Goal: Task Accomplishment & Management: Manage account settings

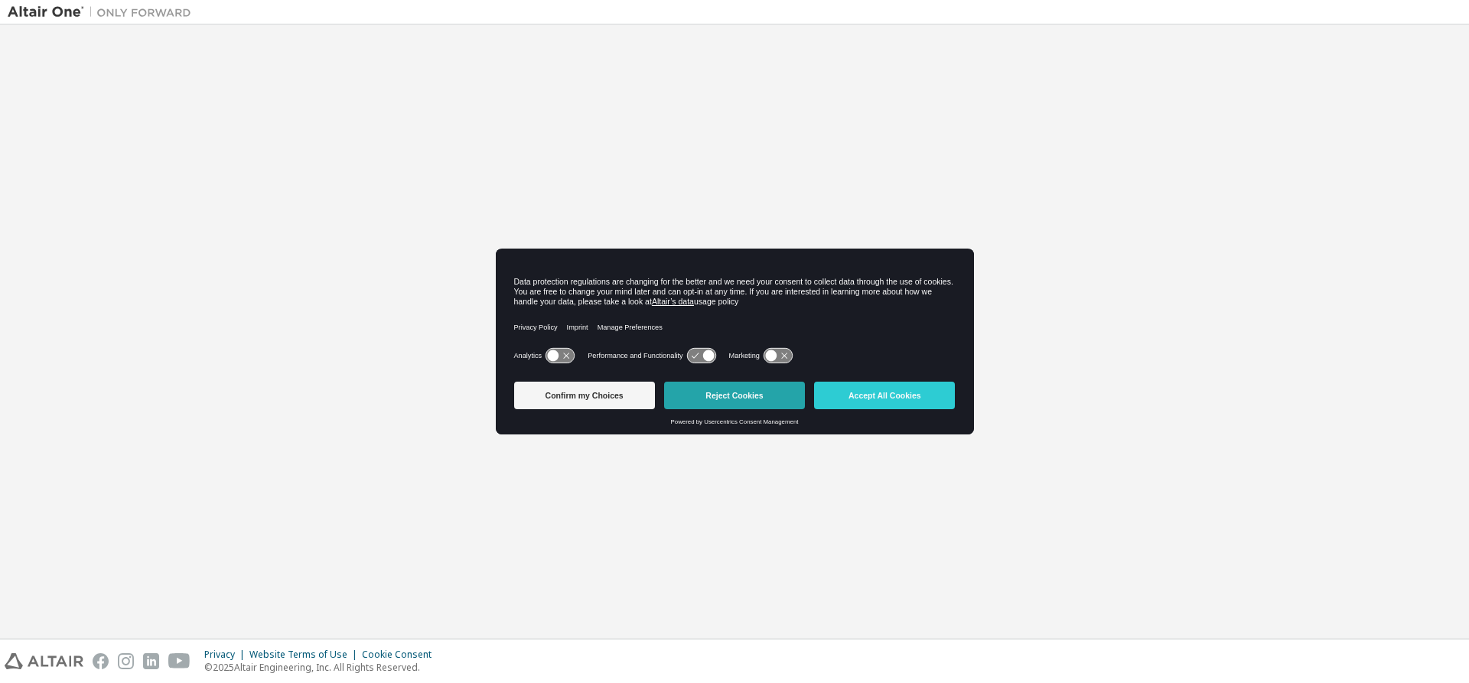
click at [727, 389] on button "Reject Cookies" at bounding box center [734, 396] width 141 height 28
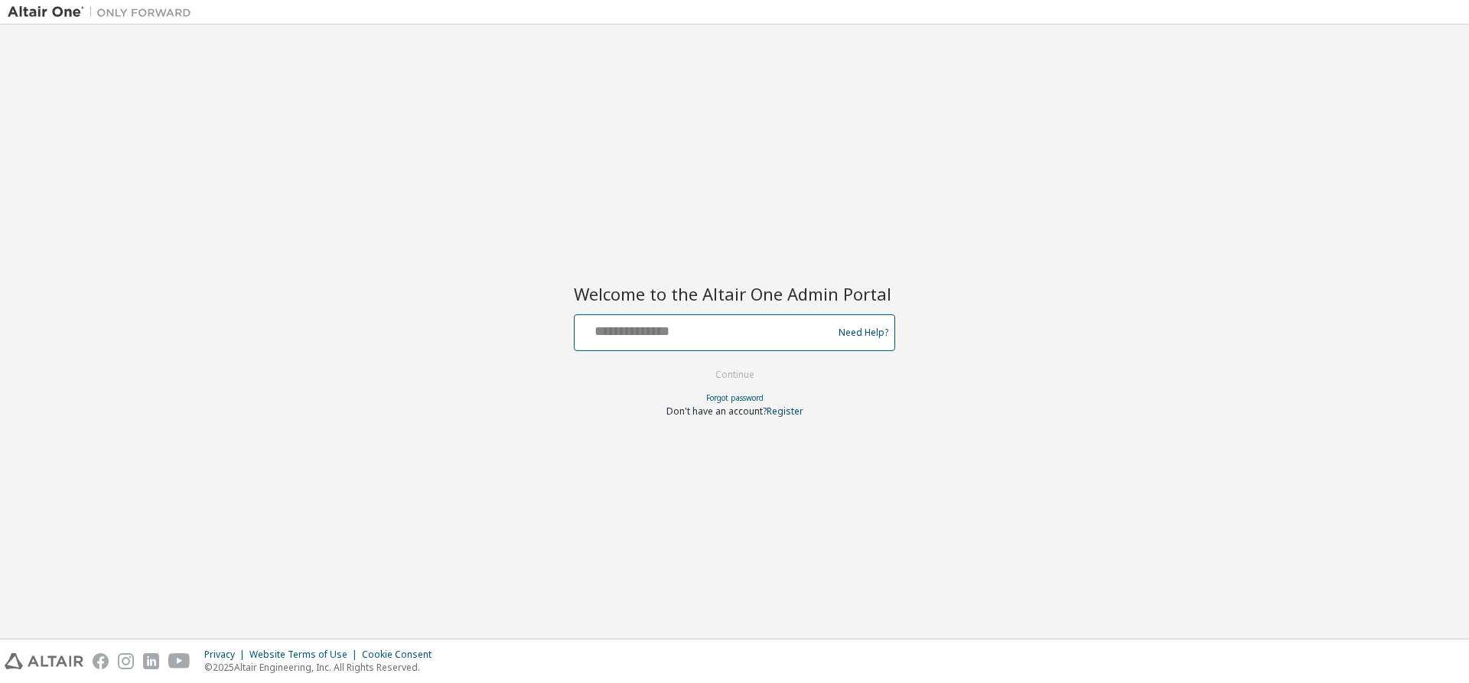
click at [677, 321] on input "text" at bounding box center [706, 329] width 250 height 22
paste input "**********"
type input "**********"
click at [745, 380] on button "Continue" at bounding box center [734, 375] width 71 height 23
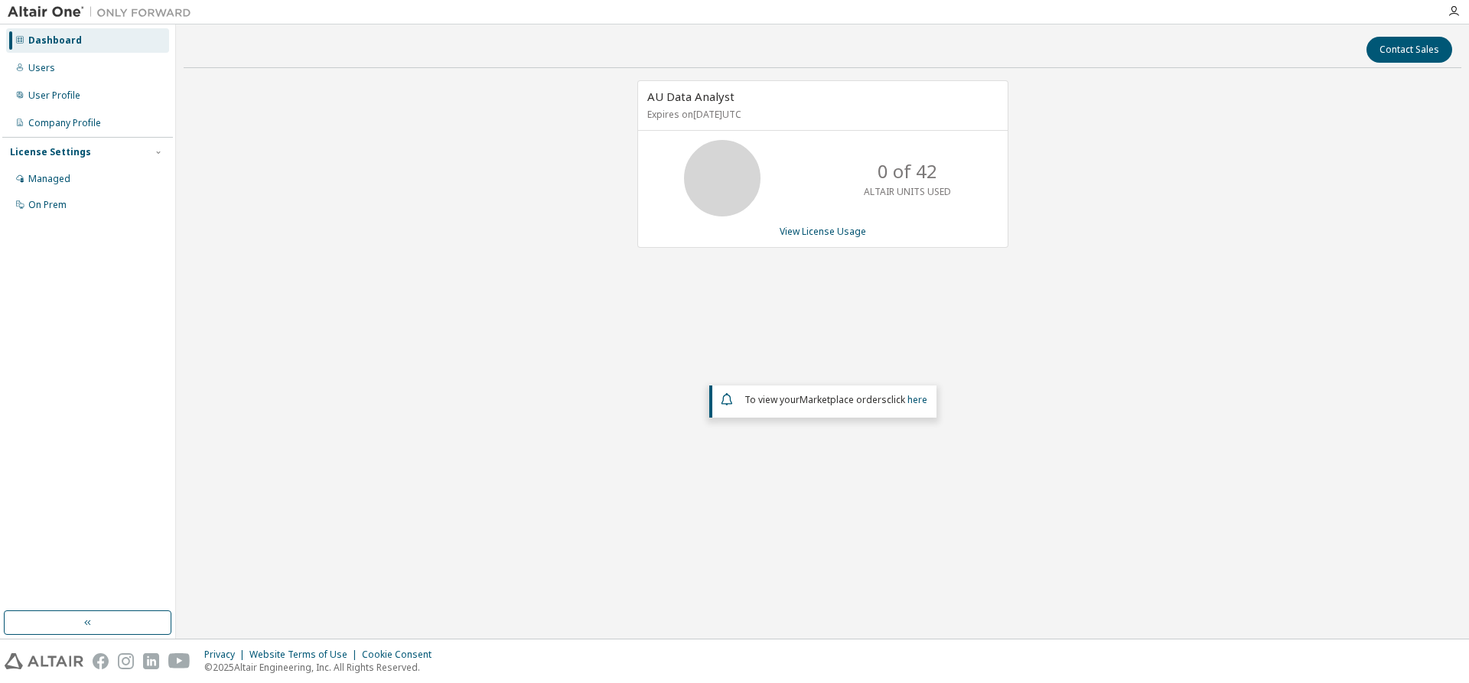
click at [425, 345] on div "AU Data Analyst Expires on [DATE] UTC 0 of 42 ALTAIR UNITS USED View License Us…" at bounding box center [823, 302] width 1278 height 444
click at [38, 57] on div "Users" at bounding box center [87, 68] width 163 height 24
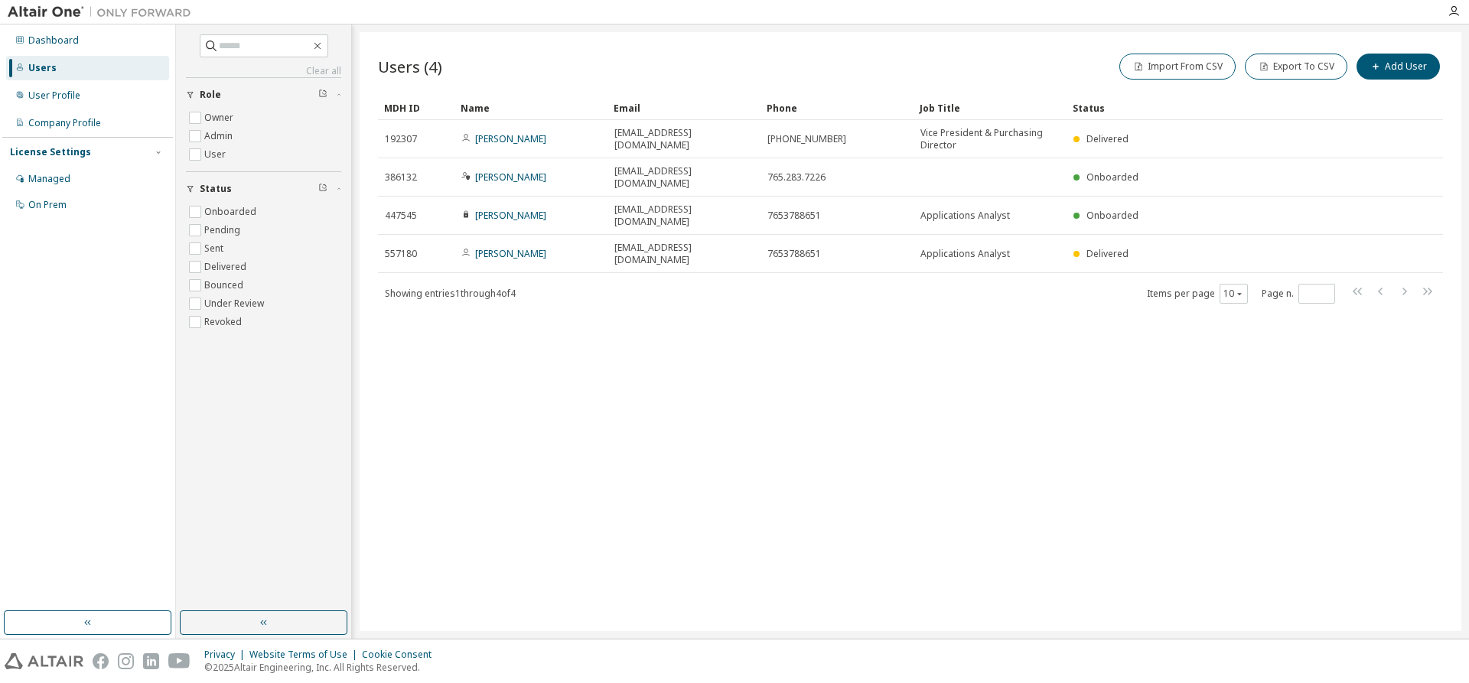
click at [572, 365] on div "Users (4) Import From CSV Export To CSV Add User Clear Load Save Save As Field …" at bounding box center [911, 331] width 1102 height 599
click at [65, 181] on div "Managed" at bounding box center [49, 179] width 42 height 12
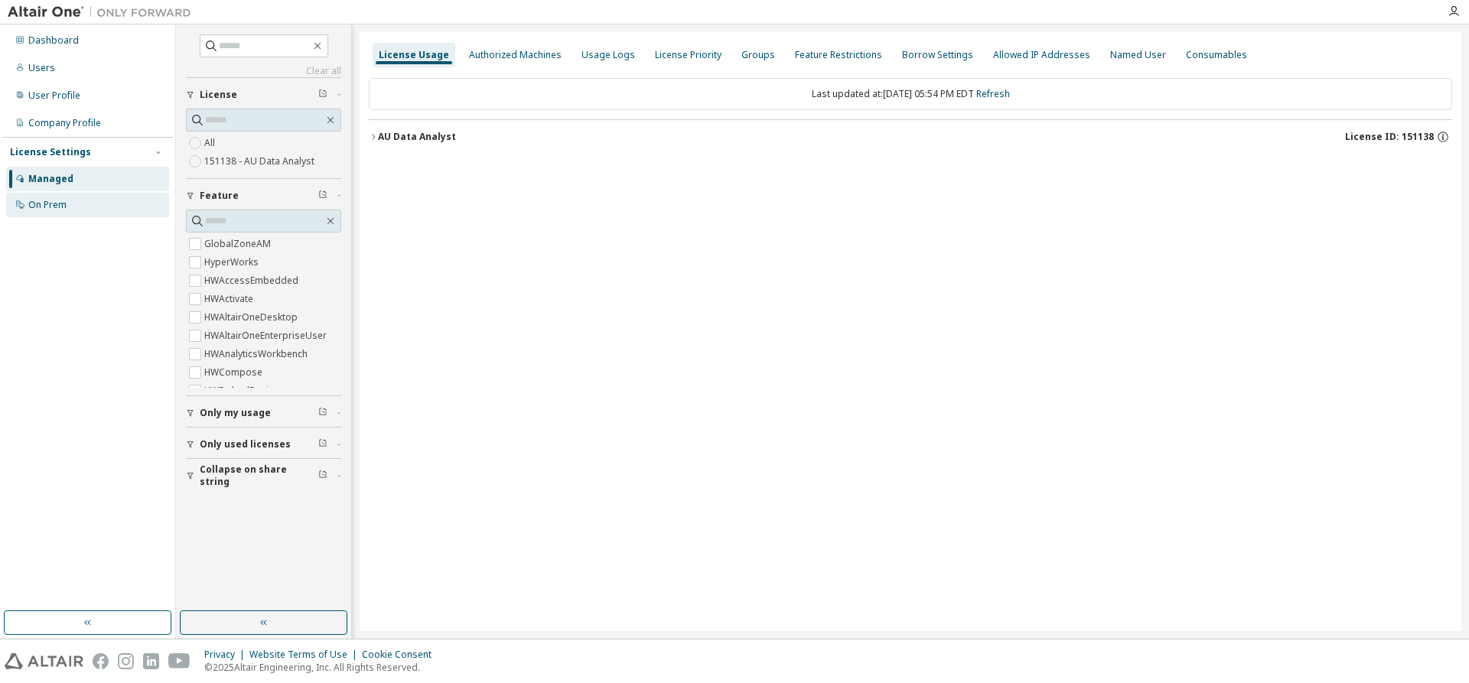
click at [52, 213] on div "On Prem" at bounding box center [87, 205] width 163 height 24
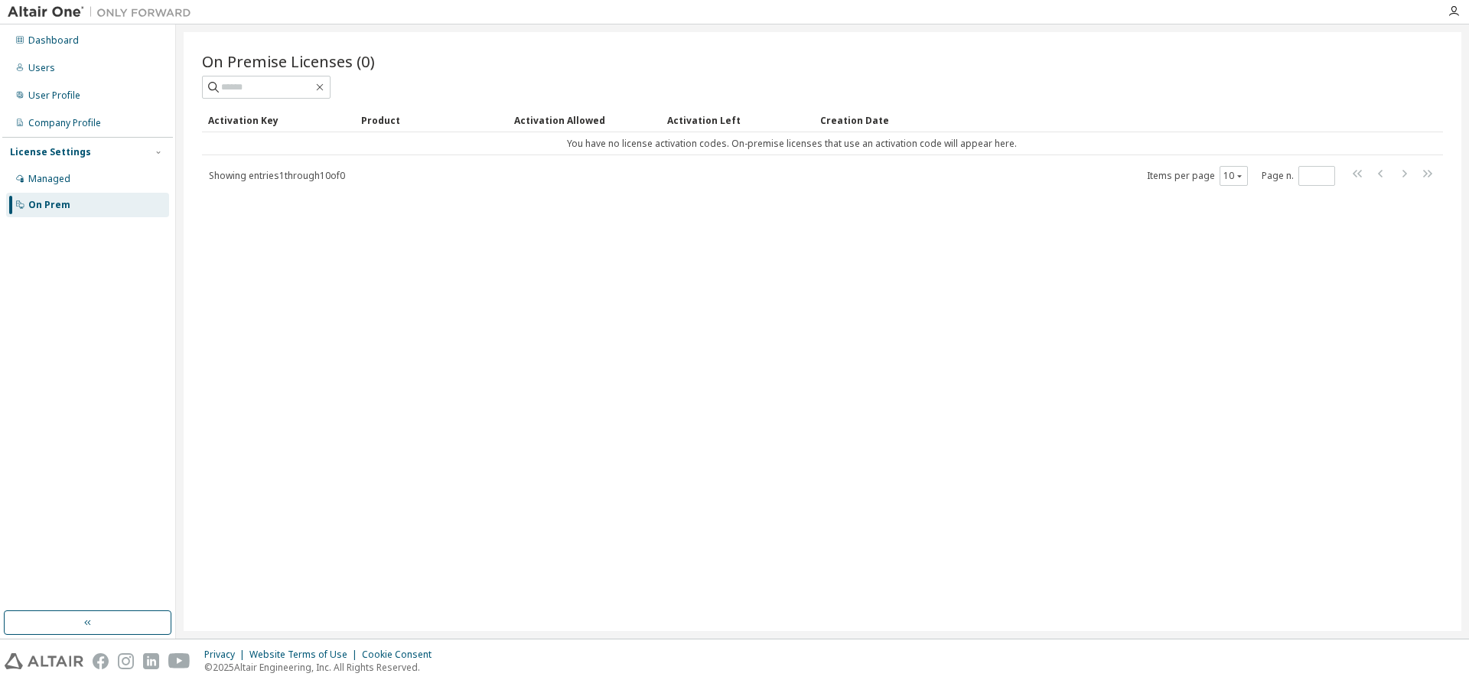
click at [538, 322] on div "On Premise Licenses (0) Clear Load Save Save As Field Operator Value Select fil…" at bounding box center [823, 331] width 1278 height 599
click at [94, 184] on div "Managed" at bounding box center [87, 179] width 163 height 24
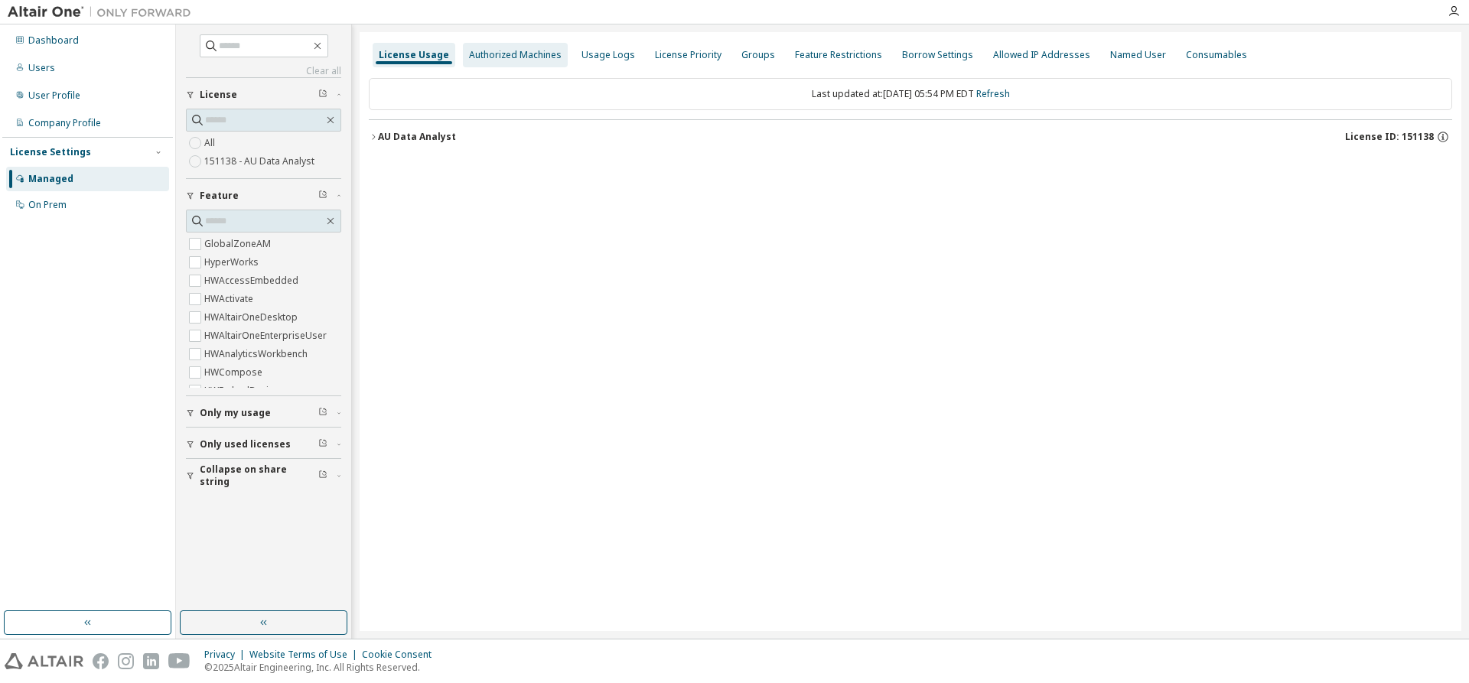
click at [495, 47] on div "Authorized Machines" at bounding box center [515, 55] width 105 height 24
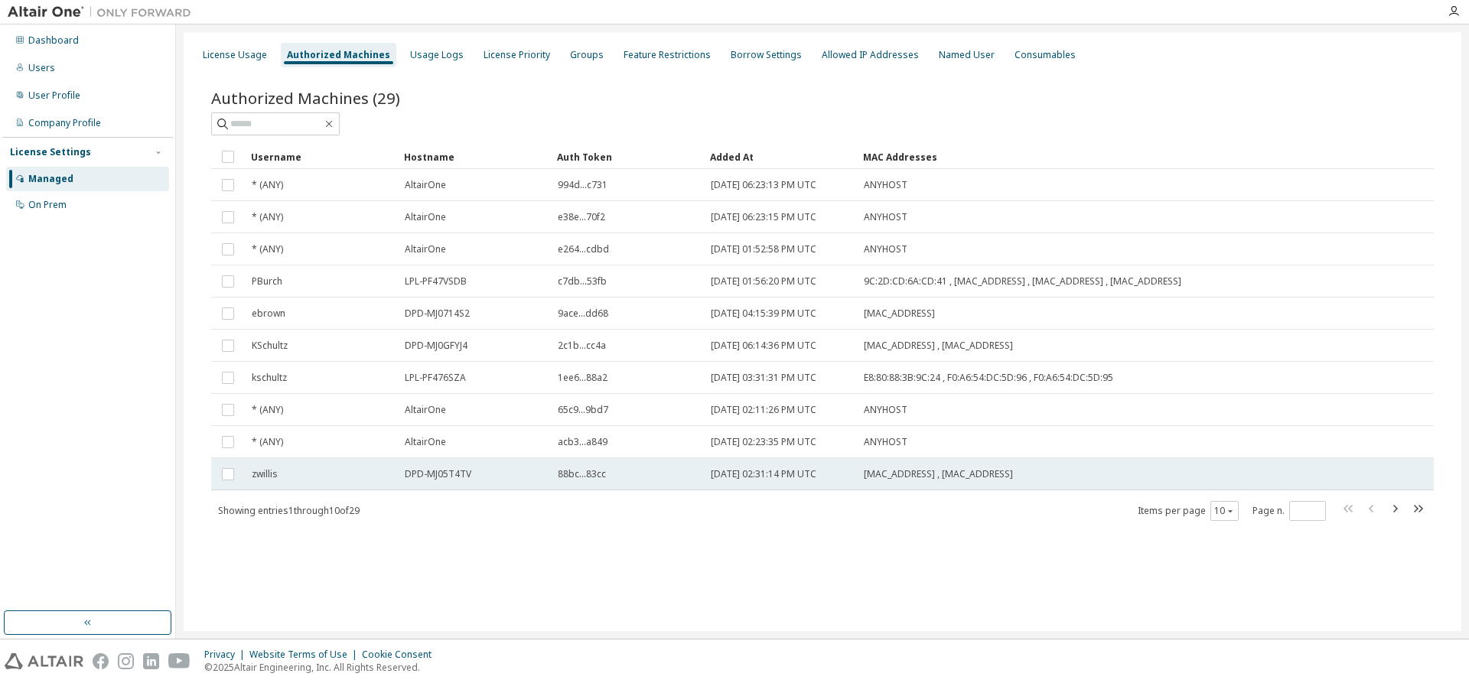
click at [478, 468] on div "DPD-MJ05T4TV" at bounding box center [474, 474] width 139 height 12
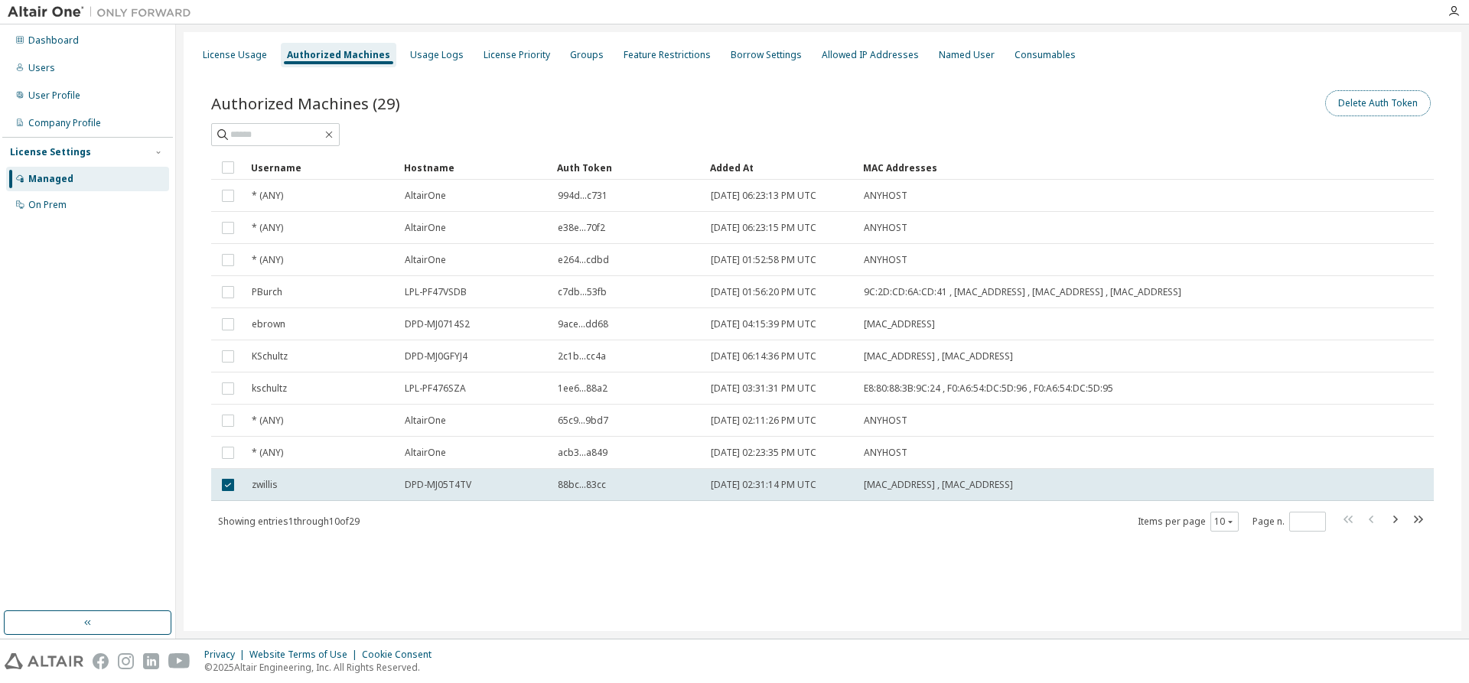
click at [1394, 100] on button "Delete Auth Token" at bounding box center [1379, 103] width 106 height 26
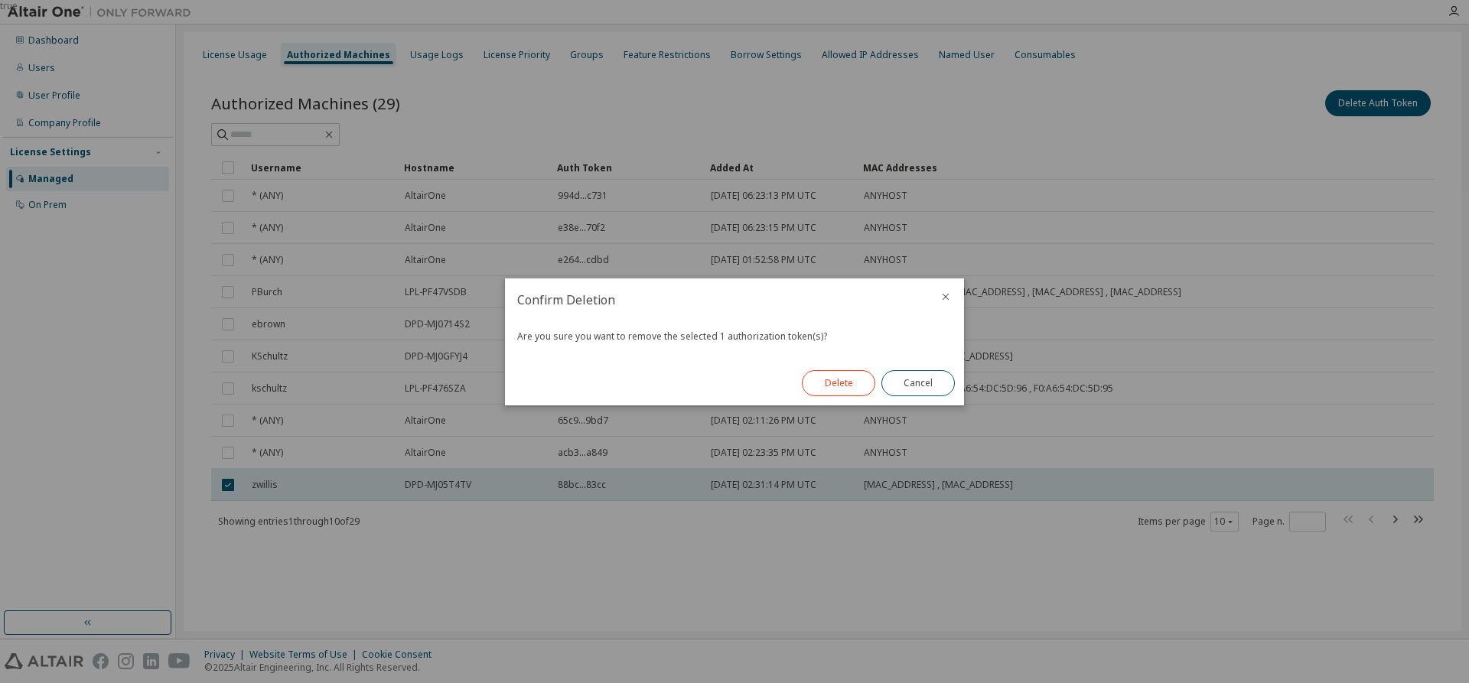
click at [838, 388] on button "Delete" at bounding box center [838, 383] width 73 height 26
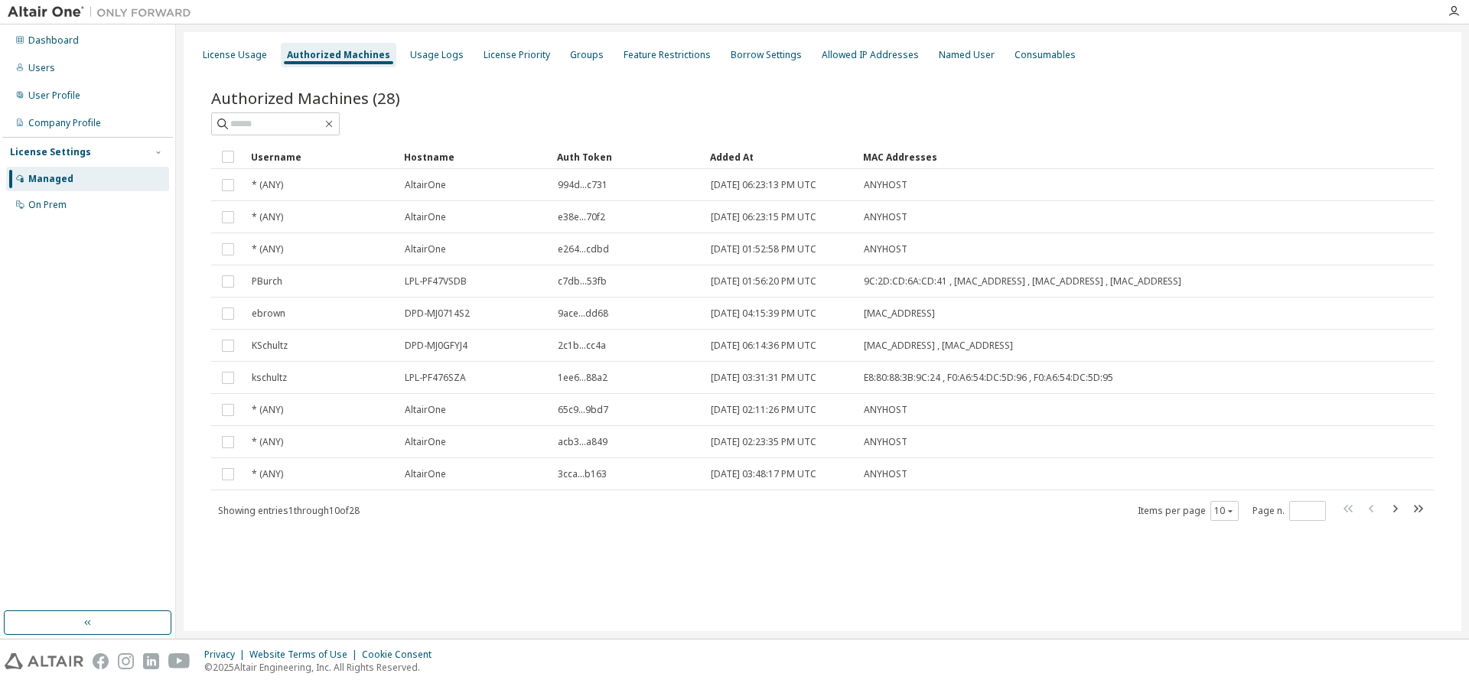
click at [698, 550] on div "Authorized Machines (28) Clear Load Save Save As Field Operator Value Select fi…" at bounding box center [823, 315] width 1260 height 493
click at [1129, 612] on div "License Usage Authorized Machines Usage Logs License Priority Groups Feature Re…" at bounding box center [823, 331] width 1278 height 599
drag, startPoint x: 576, startPoint y: 529, endPoint x: 464, endPoint y: 553, distance: 114.4
click at [464, 553] on div "Authorized Machines (28) Clear Load Save Save As Field Operator Value Select fi…" at bounding box center [823, 315] width 1260 height 493
click at [258, 51] on div "License Usage" at bounding box center [235, 55] width 64 height 12
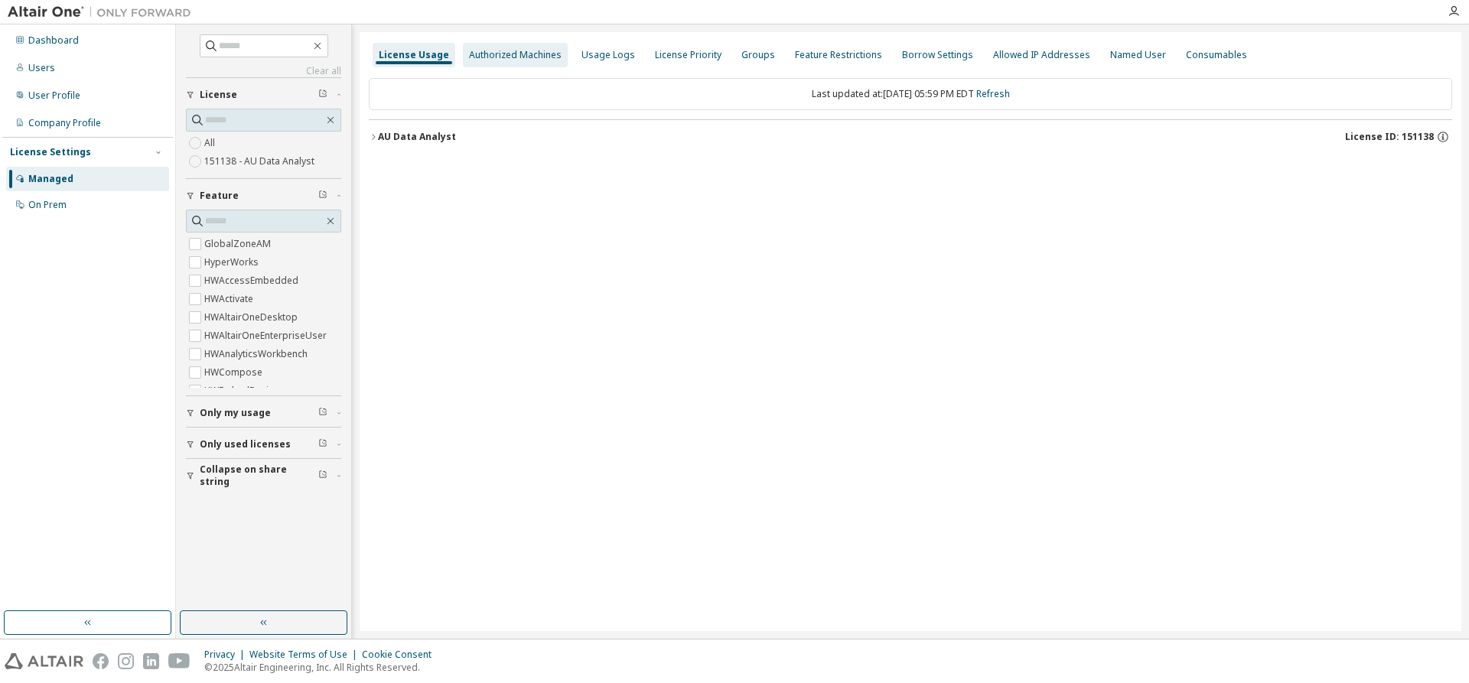
click at [482, 57] on div "Authorized Machines" at bounding box center [515, 55] width 93 height 12
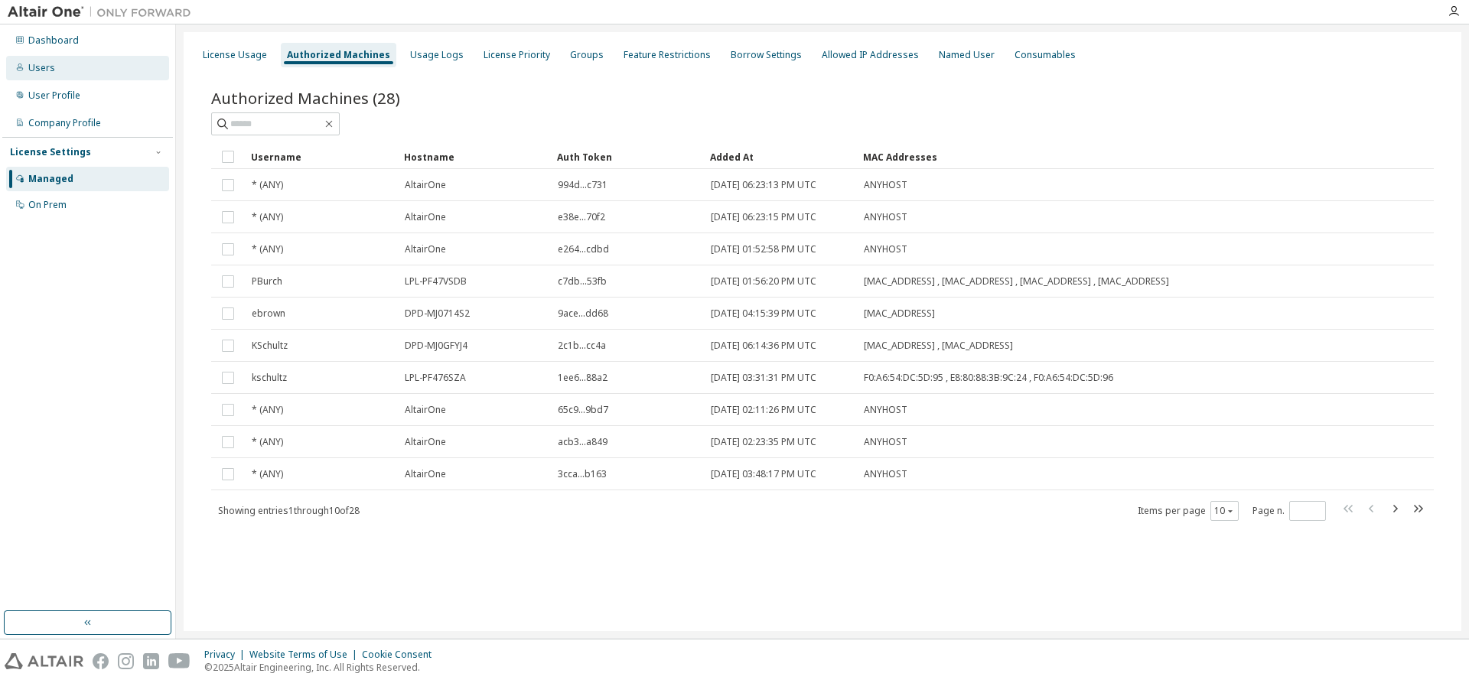
click at [81, 66] on div "Users" at bounding box center [87, 68] width 163 height 24
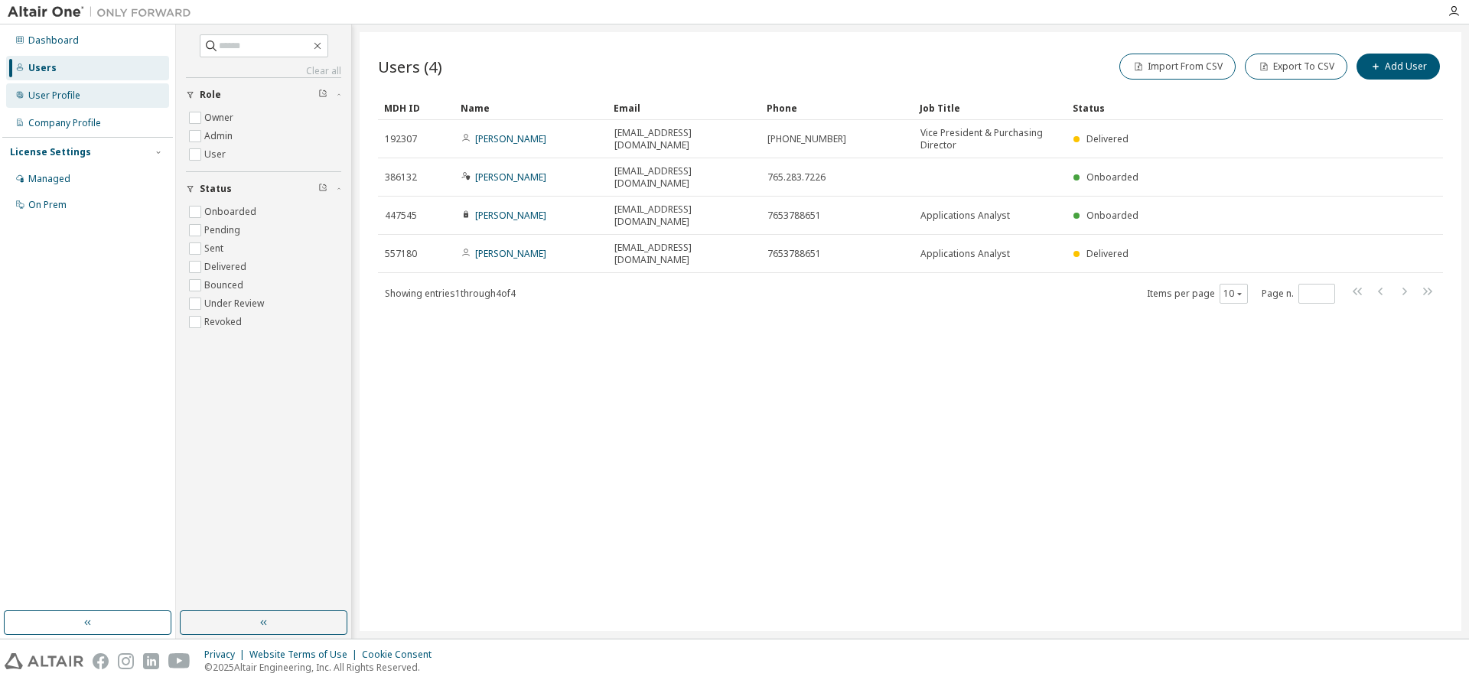
click at [61, 95] on div "User Profile" at bounding box center [54, 96] width 52 height 12
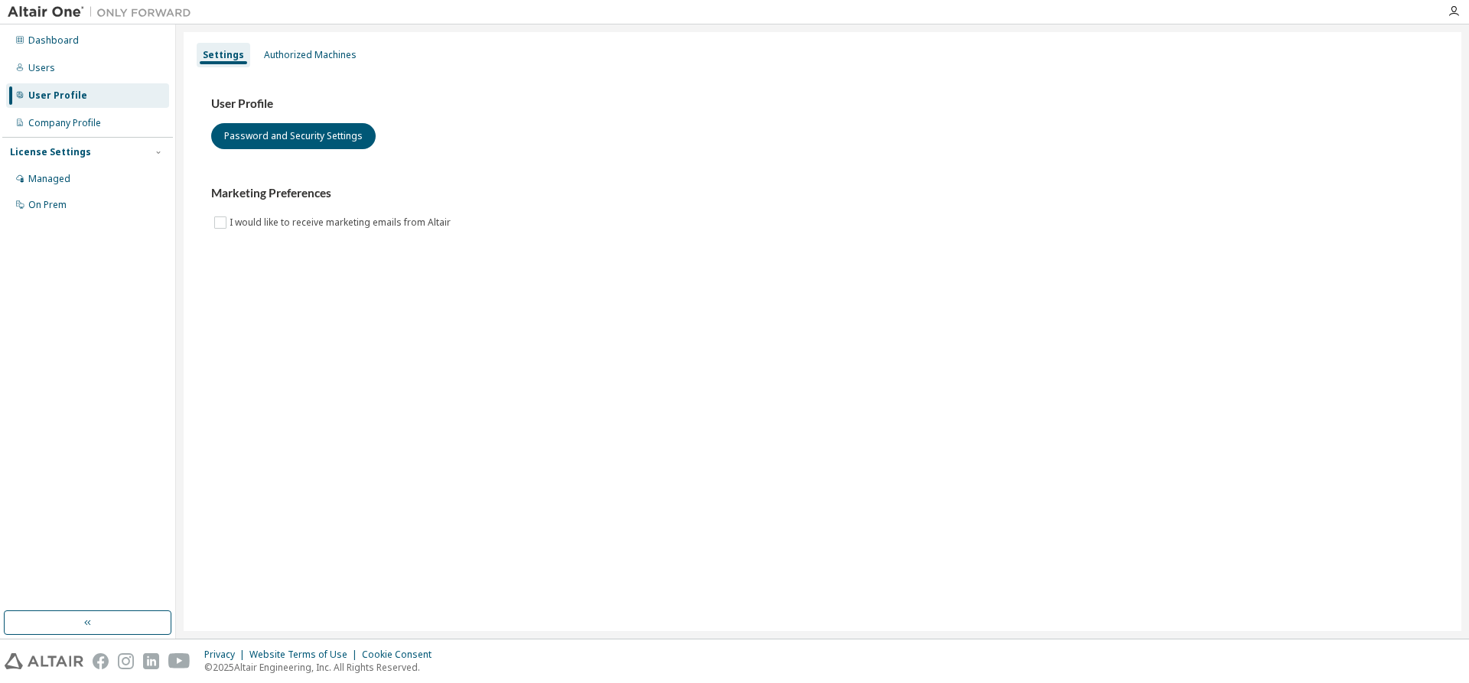
click at [372, 44] on div "Settings Authorized Machines" at bounding box center [823, 55] width 1260 height 28
click at [334, 50] on div "Authorized Machines" at bounding box center [310, 55] width 93 height 12
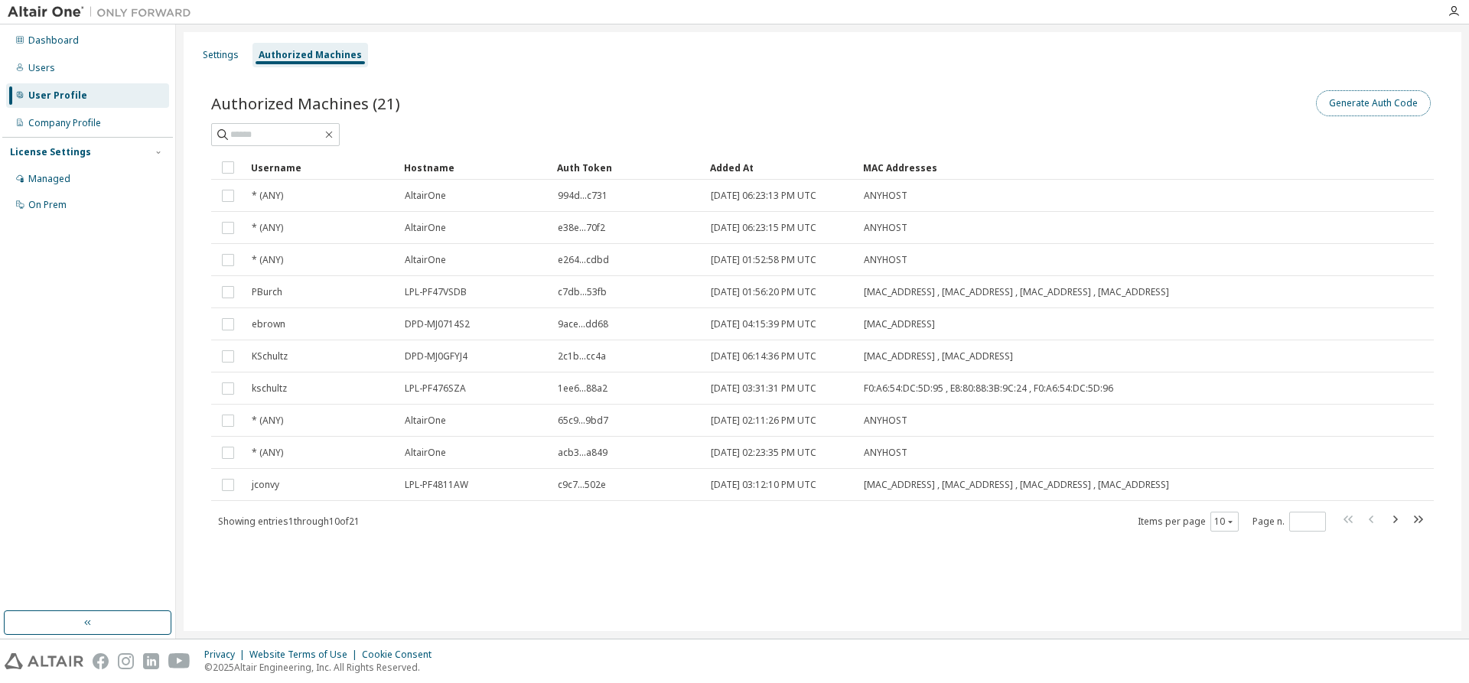
click at [1380, 96] on button "Generate Auth Code" at bounding box center [1373, 103] width 115 height 26
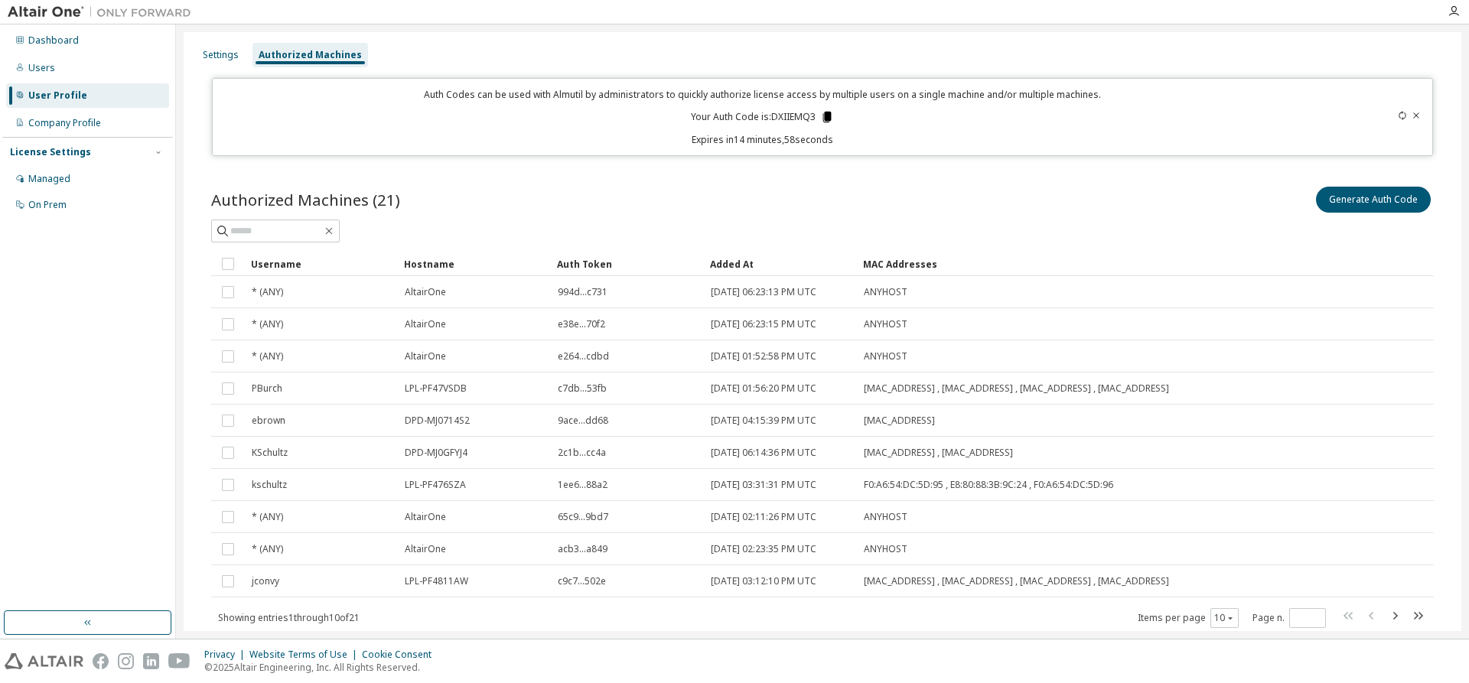
click at [823, 119] on icon at bounding box center [827, 117] width 8 height 11
